Goal: Transaction & Acquisition: Purchase product/service

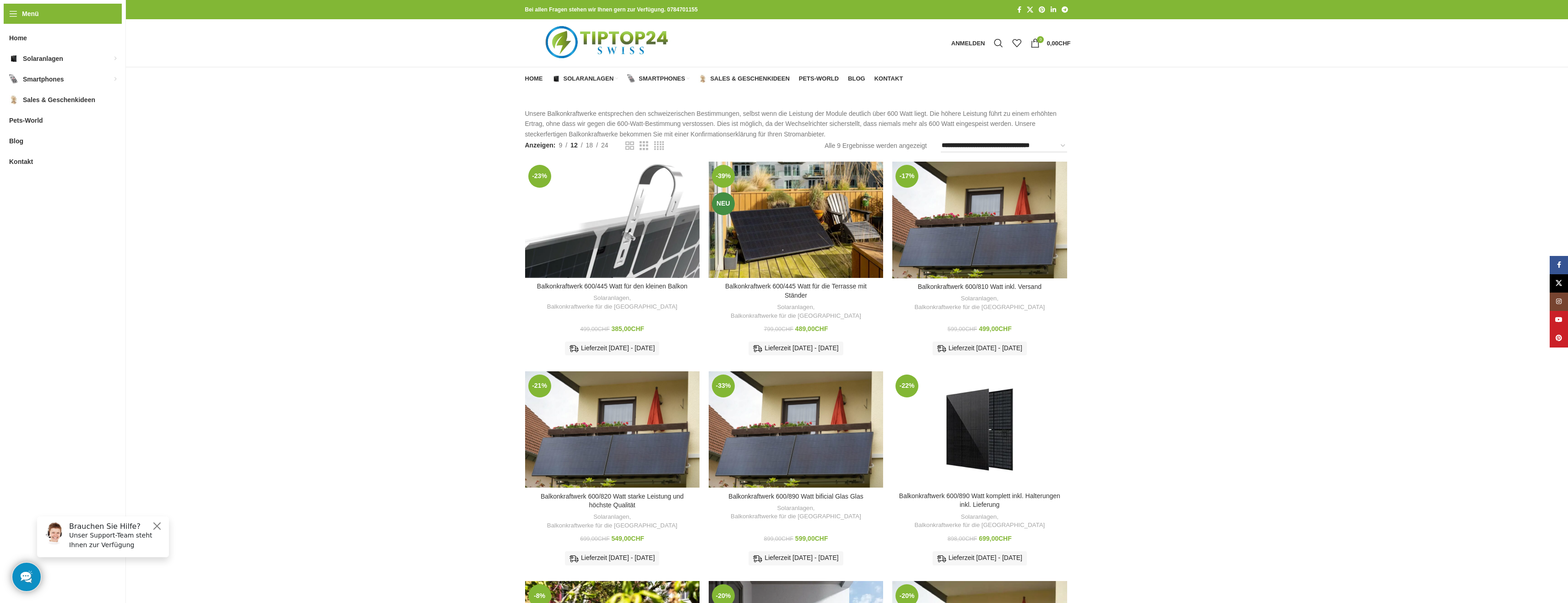
click at [629, 235] on div "Balkonkraftwerk 600/445 Watt für den kleinen Balkon" at bounding box center [623, 220] width 22 height 116
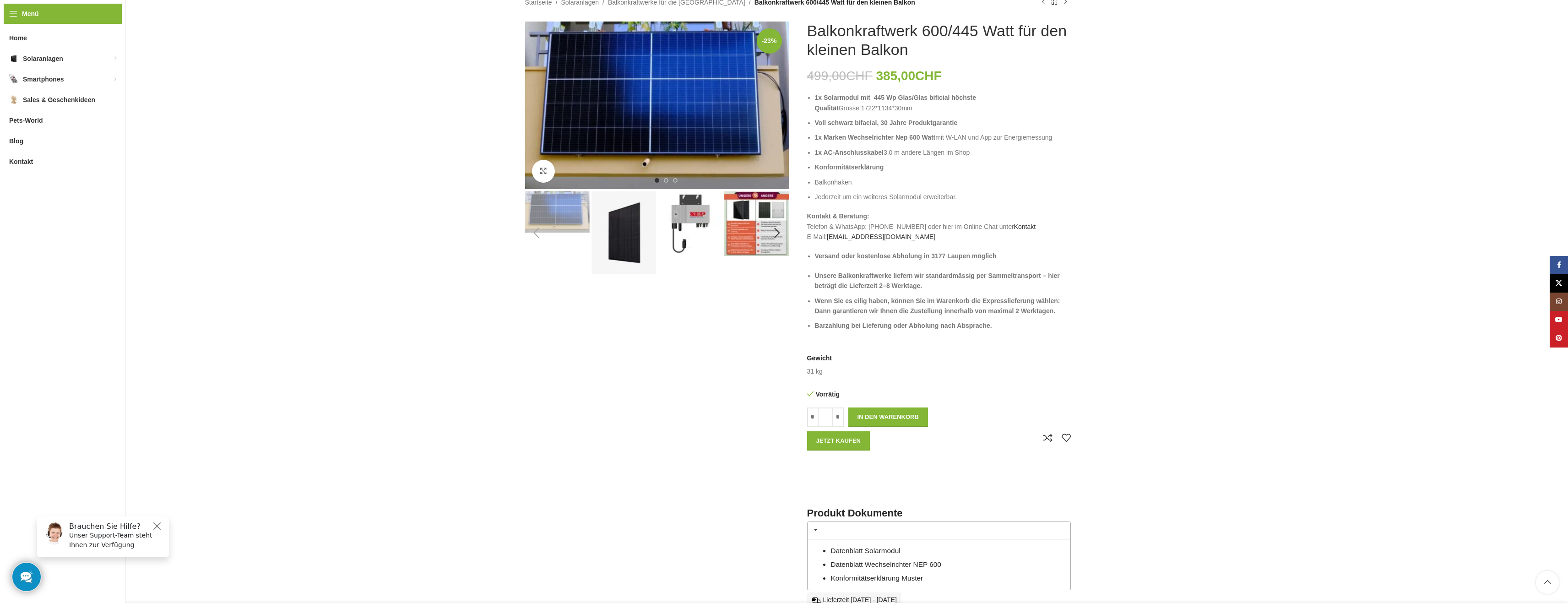
scroll to position [137, 0]
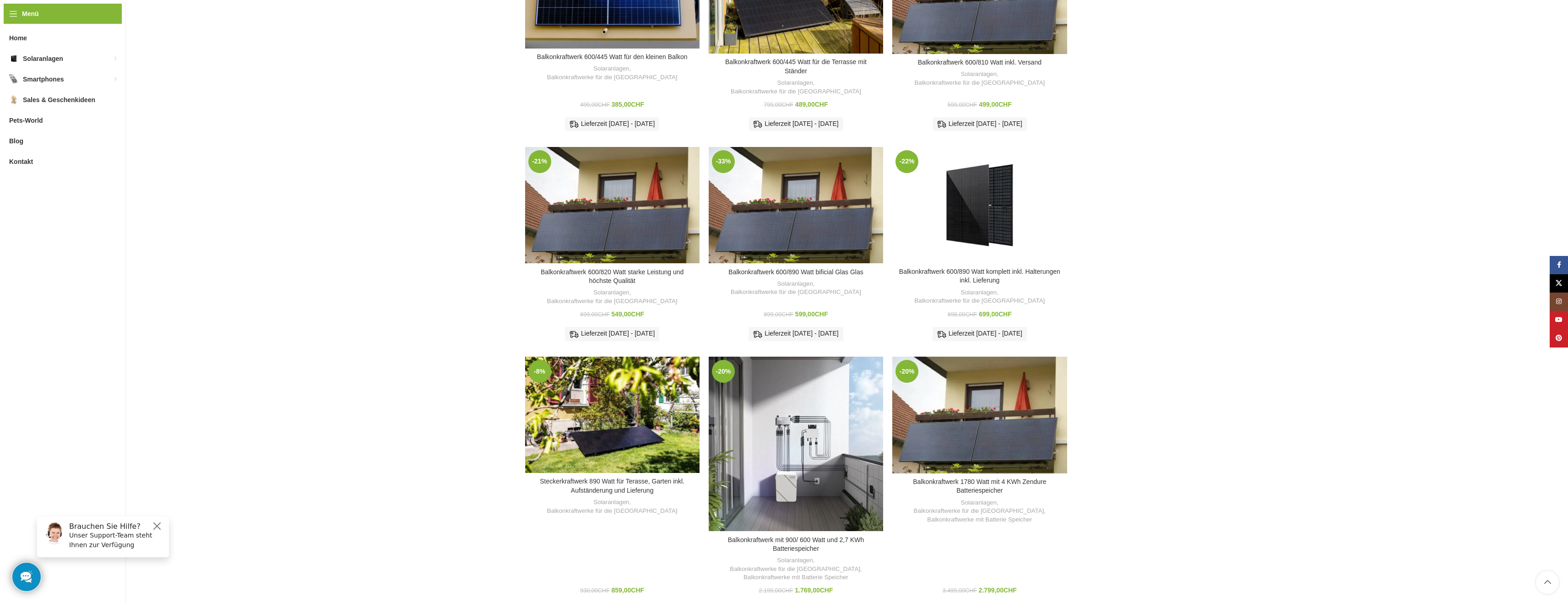
scroll to position [367, 0]
